Goal: Check status: Check status

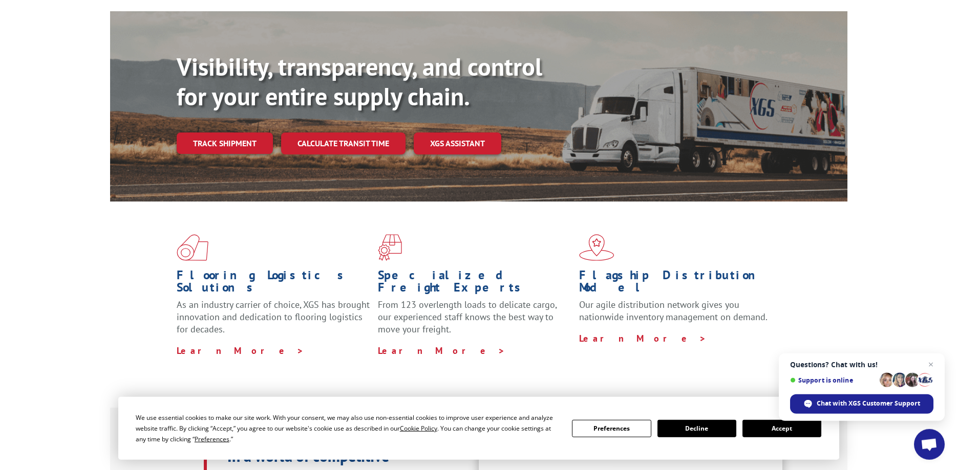
scroll to position [104, 0]
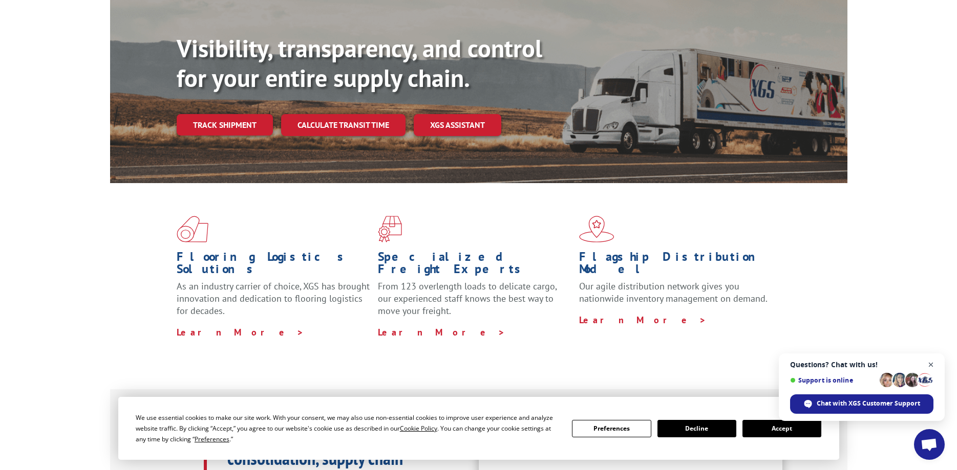
click at [931, 362] on span "Open chat" at bounding box center [931, 365] width 13 height 13
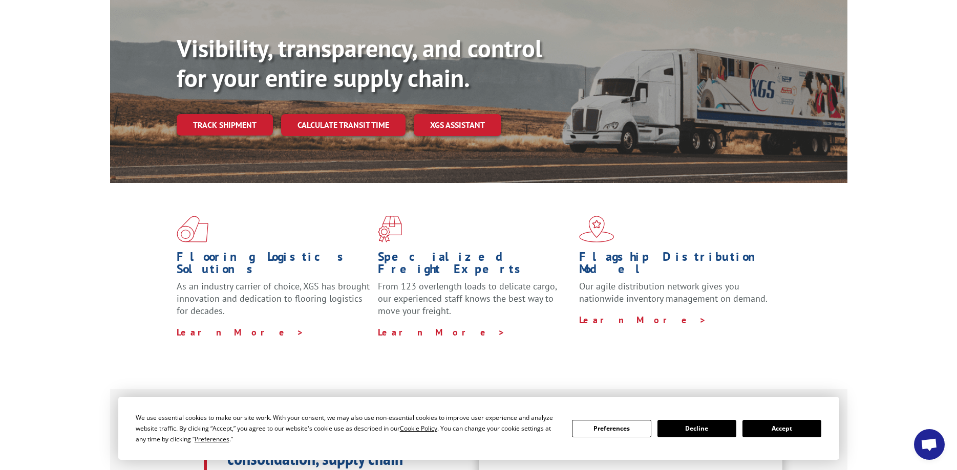
click at [777, 430] on button "Accept" at bounding box center [781, 428] width 79 height 17
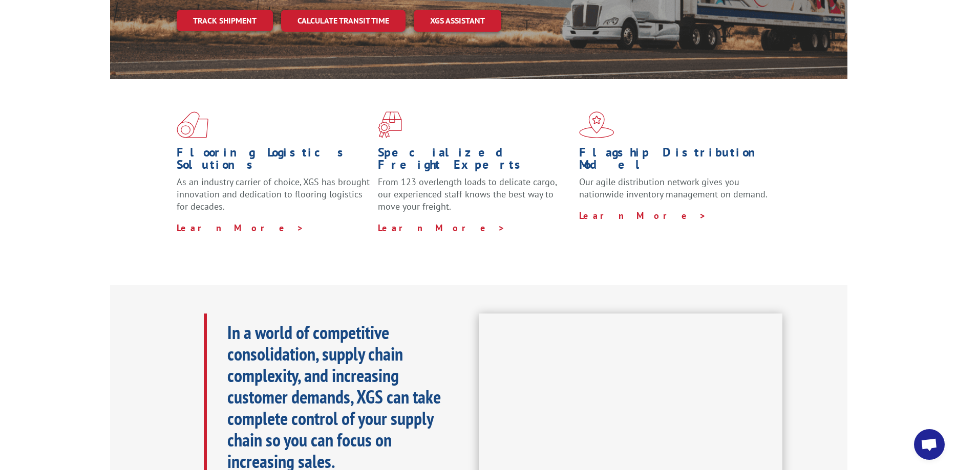
scroll to position [0, 0]
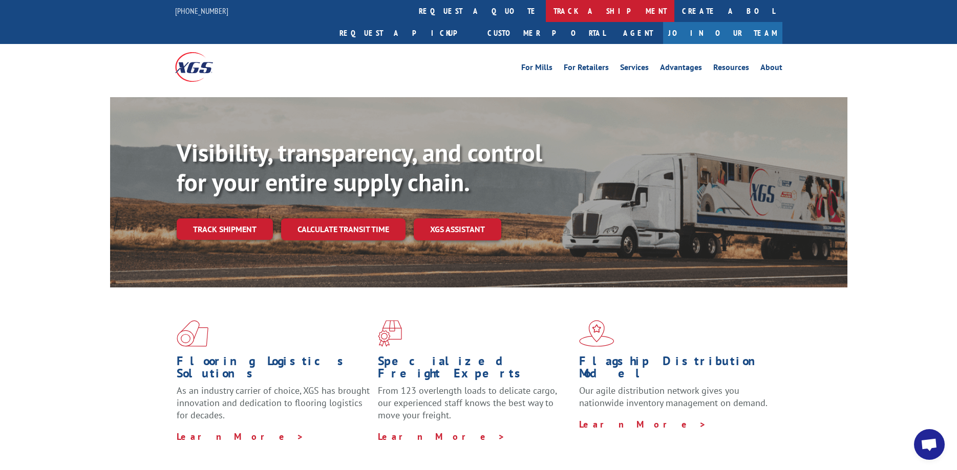
click at [546, 11] on link "track a shipment" at bounding box center [610, 11] width 128 height 22
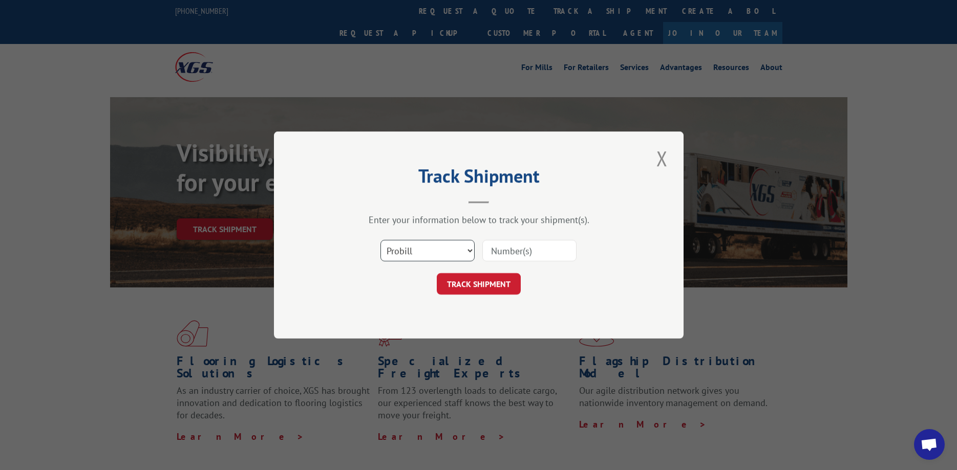
click at [380, 240] on select "Select category... Probill BOL PO" at bounding box center [427, 251] width 94 height 22
select select "bol"
click option "BOL" at bounding box center [0, 0] width 0 height 0
click at [504, 253] on input at bounding box center [529, 251] width 94 height 22
type input "2091332"
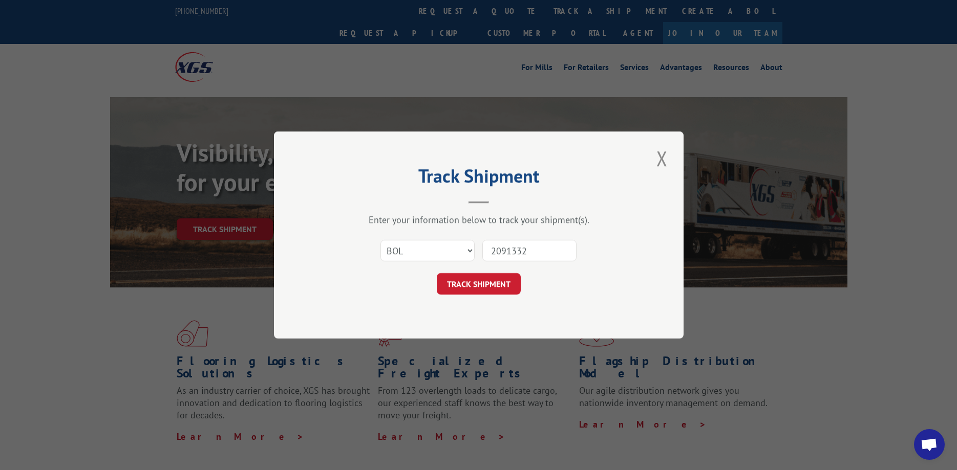
click button "TRACK SHIPMENT" at bounding box center [479, 284] width 84 height 22
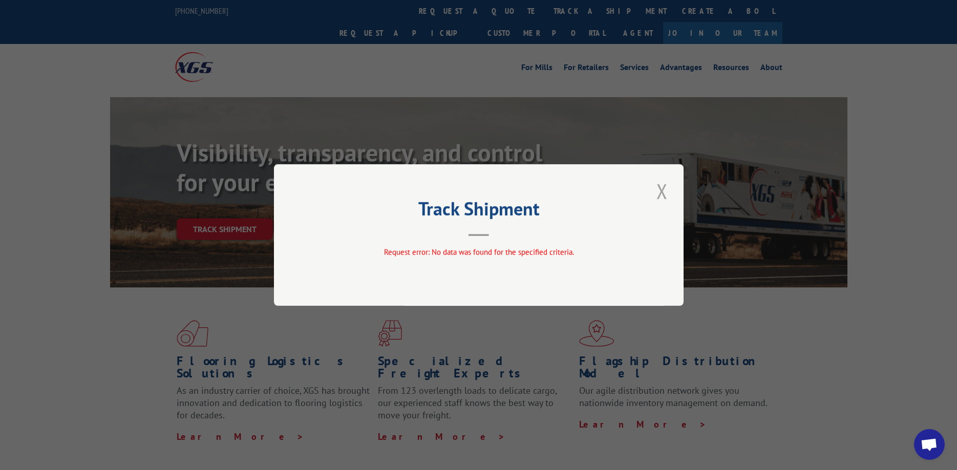
click at [660, 188] on button "Close modal" at bounding box center [661, 191] width 17 height 28
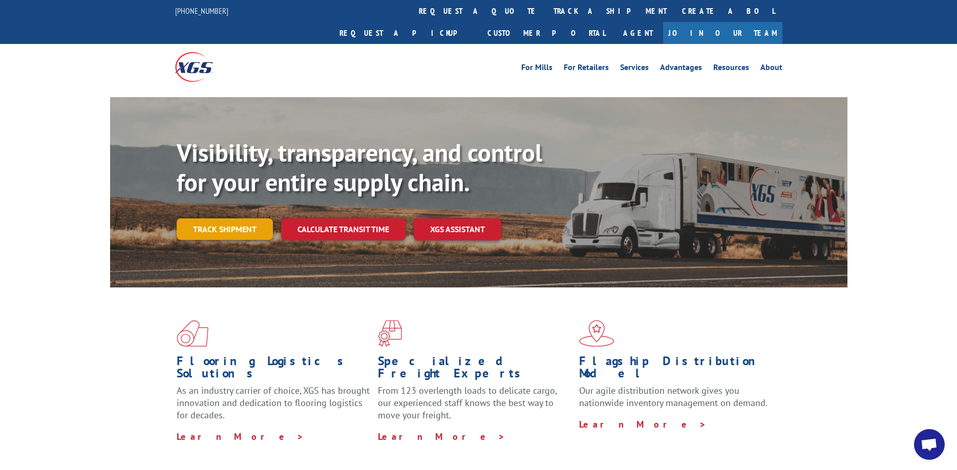
click at [229, 219] on link "Track shipment" at bounding box center [225, 230] width 96 height 22
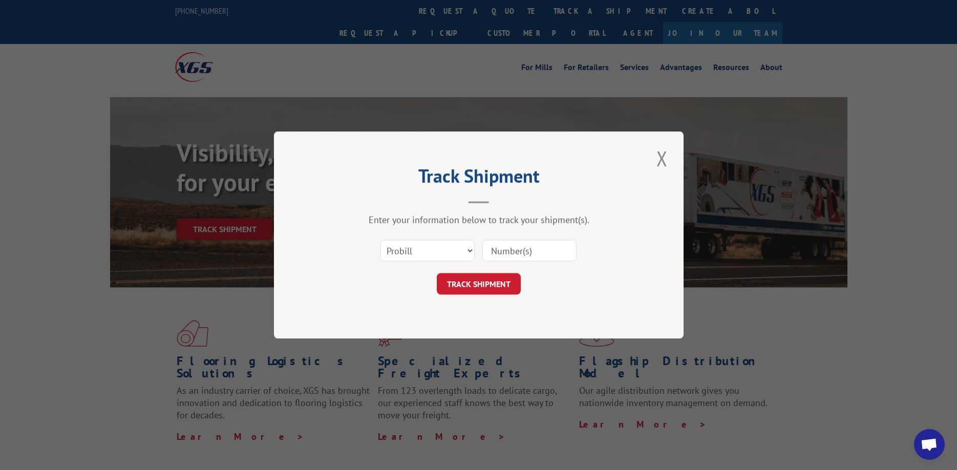
click at [510, 250] on input at bounding box center [529, 251] width 94 height 22
click at [502, 249] on input at bounding box center [529, 251] width 94 height 22
type input "4081192"
click button "TRACK SHIPMENT" at bounding box center [479, 284] width 84 height 22
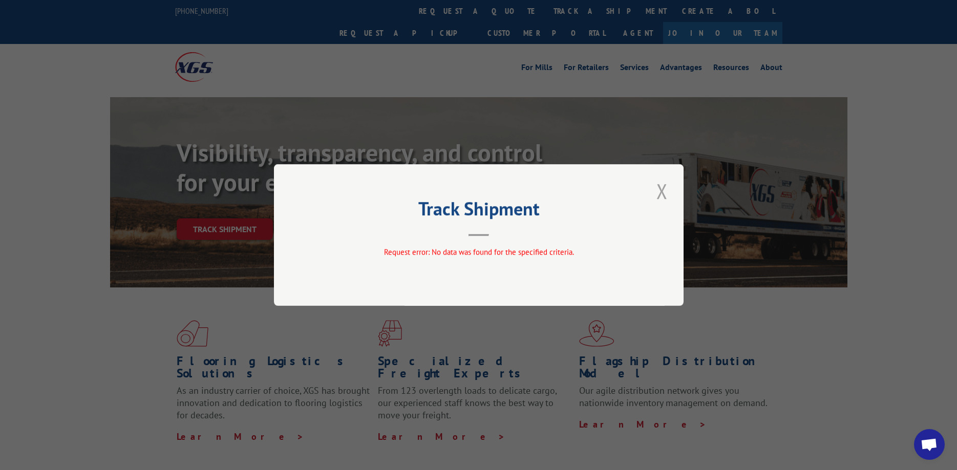
click at [665, 191] on button "Close modal" at bounding box center [661, 191] width 17 height 28
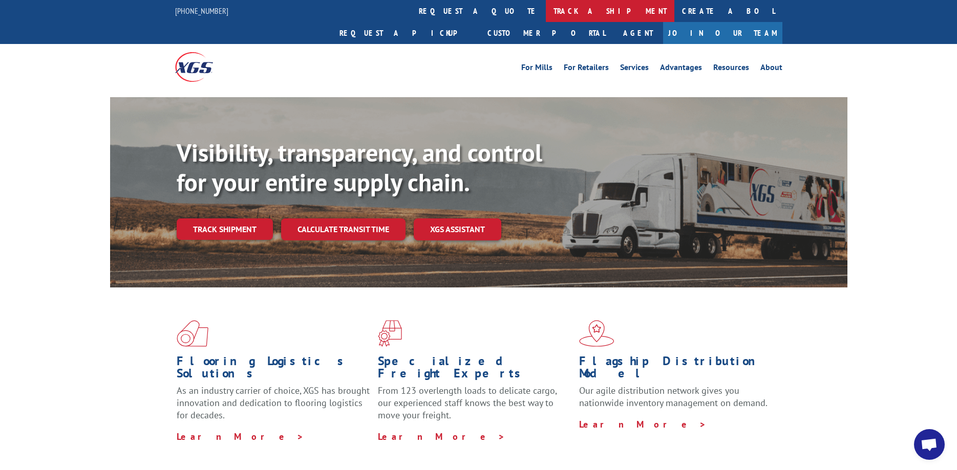
click at [546, 10] on link "track a shipment" at bounding box center [610, 11] width 128 height 22
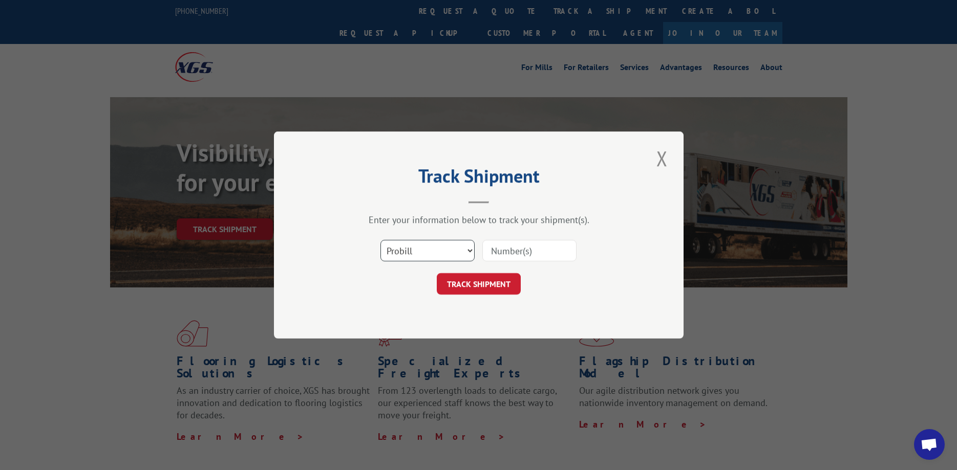
click at [380, 240] on select "Select category... Probill BOL PO" at bounding box center [427, 251] width 94 height 22
select select "po"
click option "PO" at bounding box center [0, 0] width 0 height 0
click at [380, 240] on select "Select category... Probill BOL PO" at bounding box center [427, 251] width 94 height 22
click option "PO" at bounding box center [0, 0] width 0 height 0
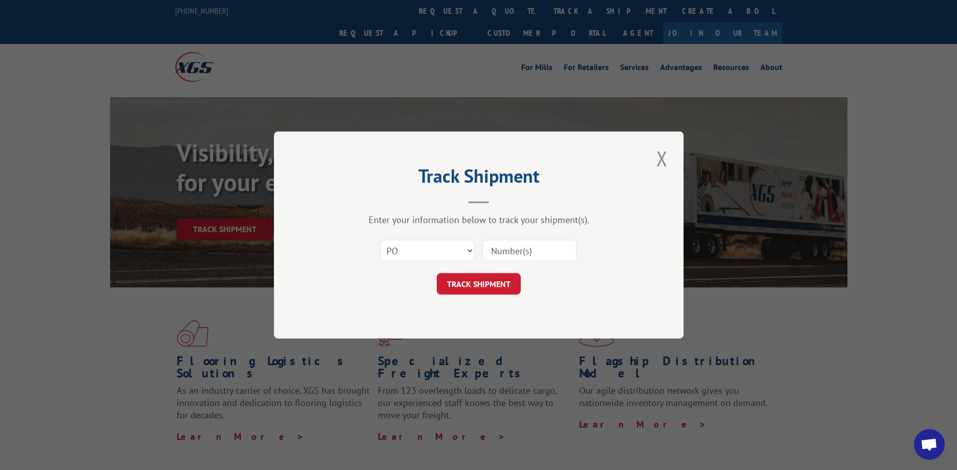
click at [509, 253] on input at bounding box center [529, 251] width 94 height 22
type input "20848"
click button "TRACK SHIPMENT" at bounding box center [479, 284] width 84 height 22
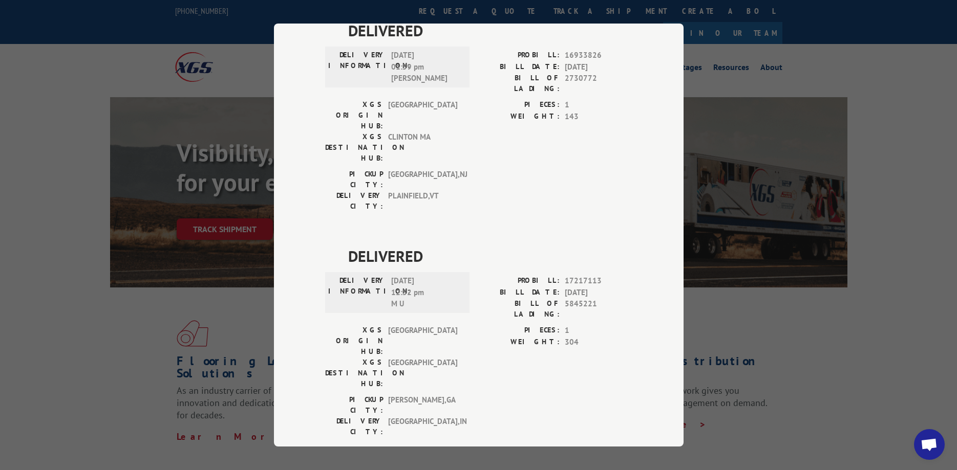
scroll to position [1224, 0]
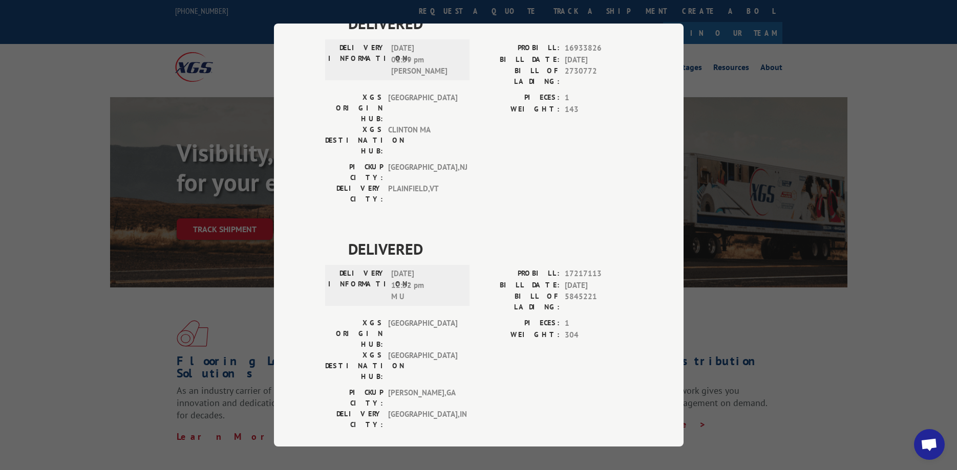
click at [773, 297] on div "Track Shipment DELIVERED DELIVERY INFORMATION: PROBILL: 6923596 BILL DATE: [DAT…" at bounding box center [478, 235] width 957 height 470
click at [793, 344] on div "Track Shipment DELIVERED DELIVERY INFORMATION: PROBILL: 6923596 BILL DATE: [DAT…" at bounding box center [478, 235] width 957 height 470
click at [847, 417] on div "Track Shipment DELIVERED DELIVERY INFORMATION: PROBILL: 6923596 BILL DATE: [DAT…" at bounding box center [478, 235] width 957 height 470
